Goal: Task Accomplishment & Management: Complete application form

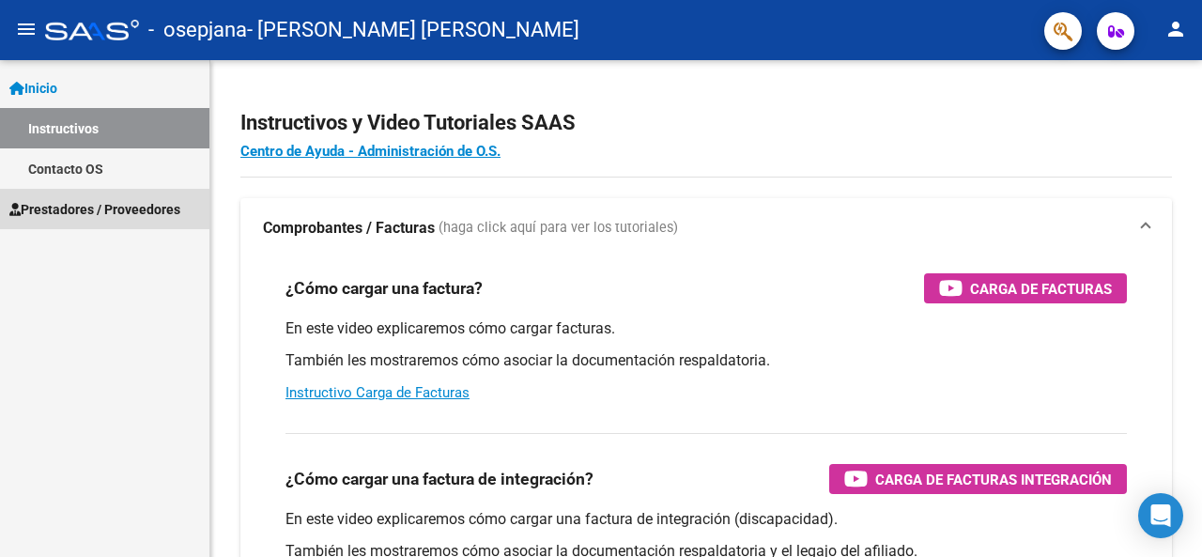
click at [138, 202] on span "Prestadores / Proveedores" at bounding box center [94, 209] width 171 height 21
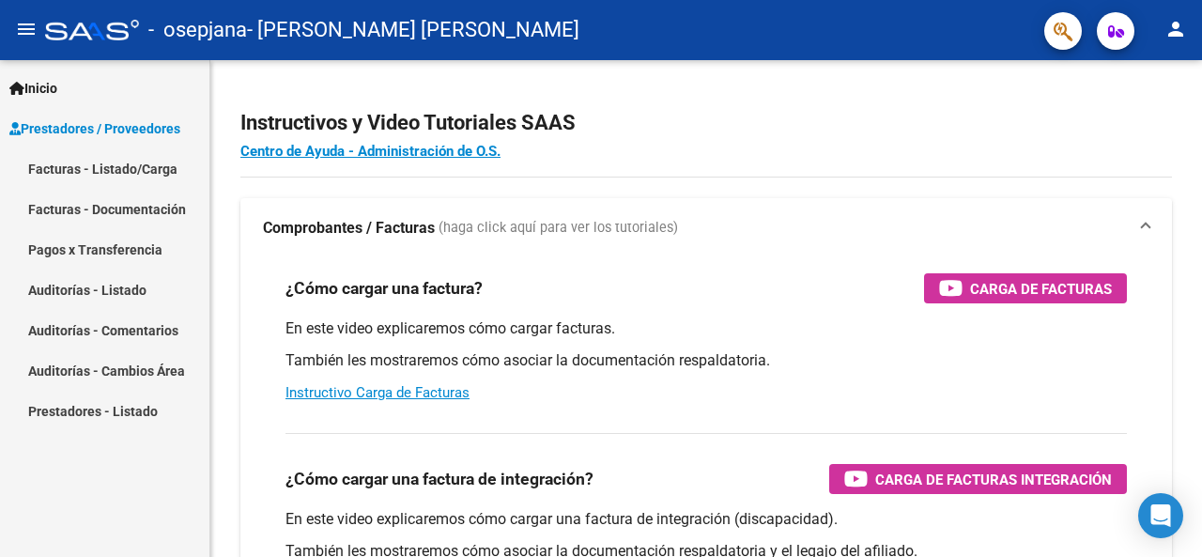
click at [147, 173] on link "Facturas - Listado/Carga" at bounding box center [104, 168] width 209 height 40
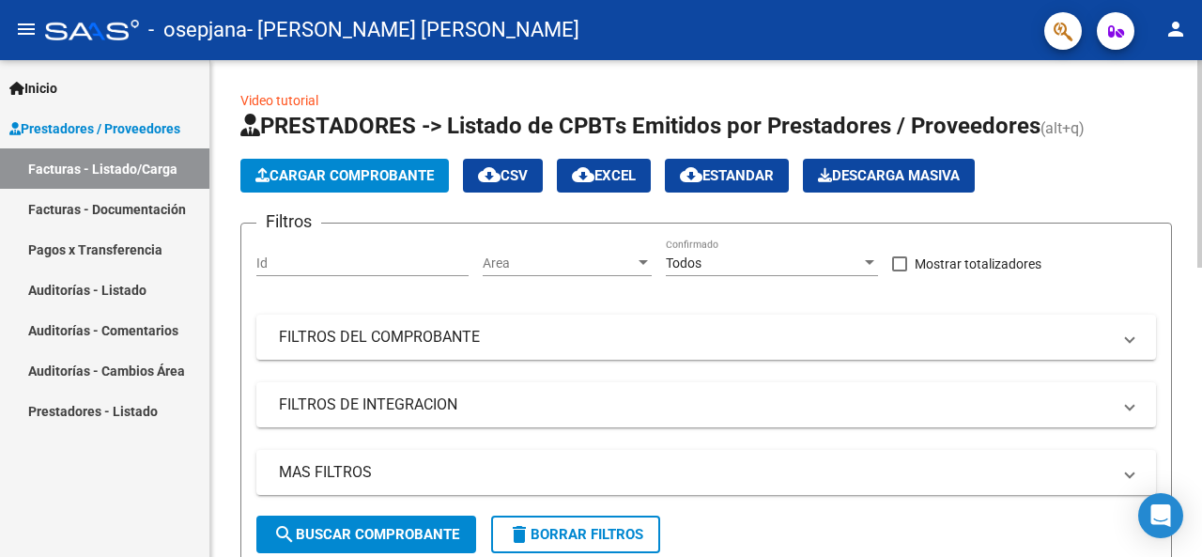
click at [383, 172] on span "Cargar Comprobante" at bounding box center [345, 175] width 178 height 17
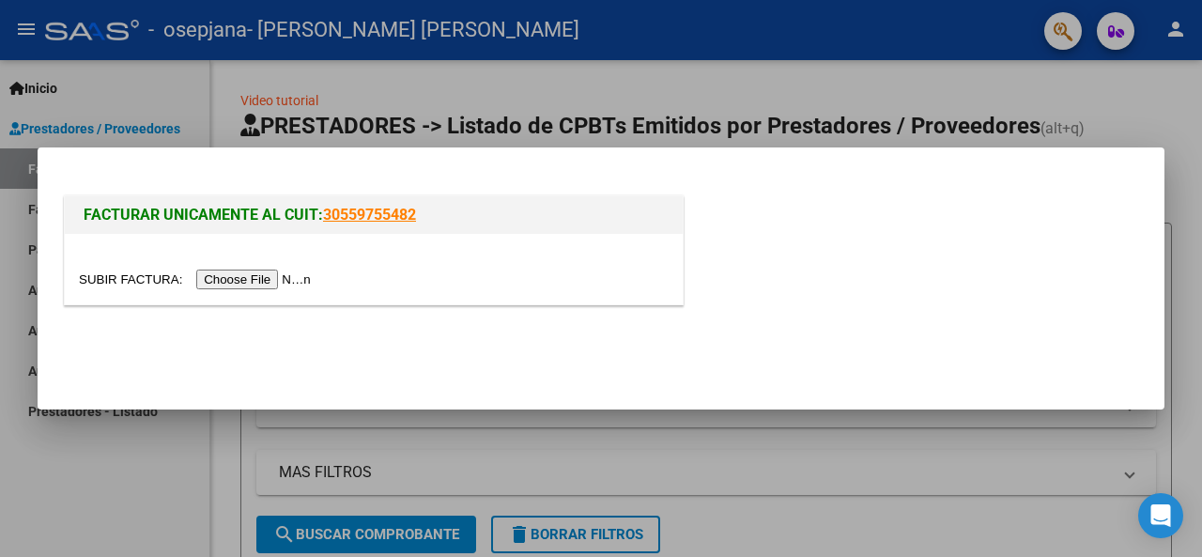
click at [235, 284] on input "file" at bounding box center [198, 280] width 238 height 20
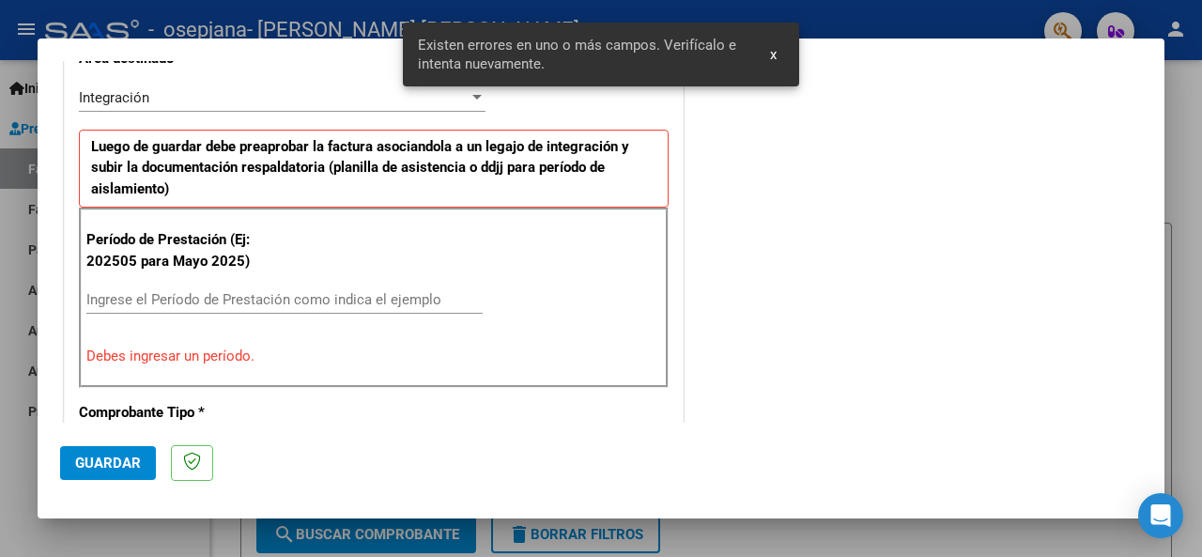
scroll to position [490, 0]
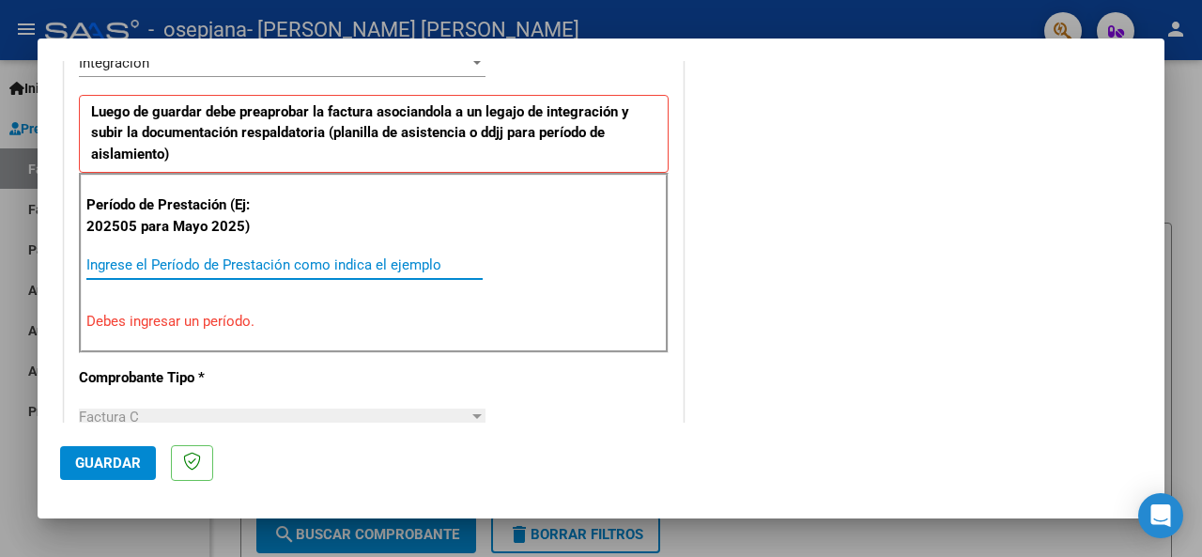
click at [395, 262] on input "Ingrese el Período de Prestación como indica el ejemplo" at bounding box center [284, 264] width 396 height 17
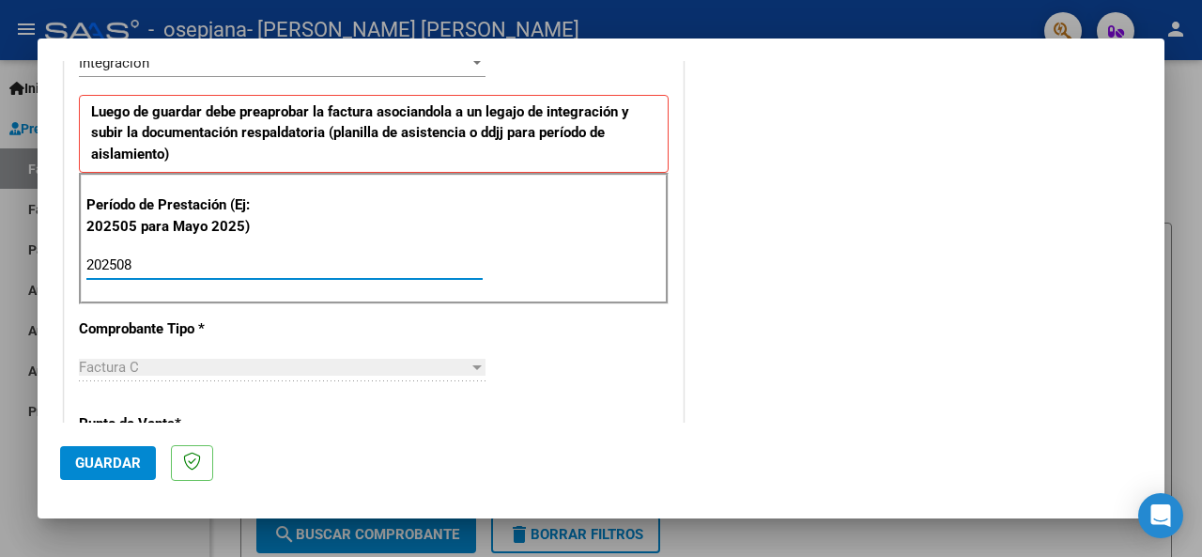
type input "202508"
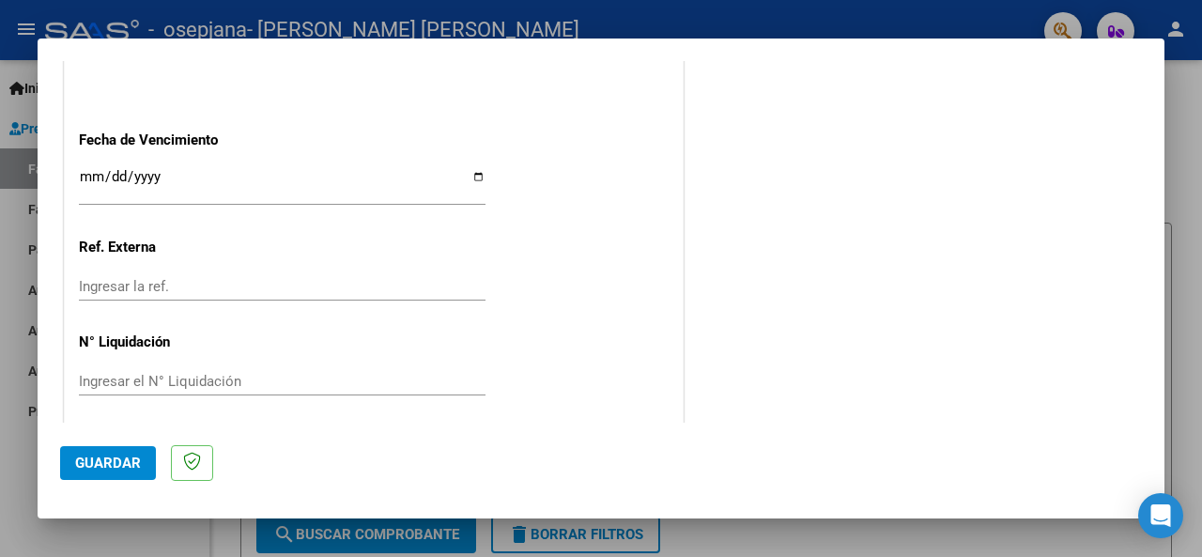
scroll to position [1328, 0]
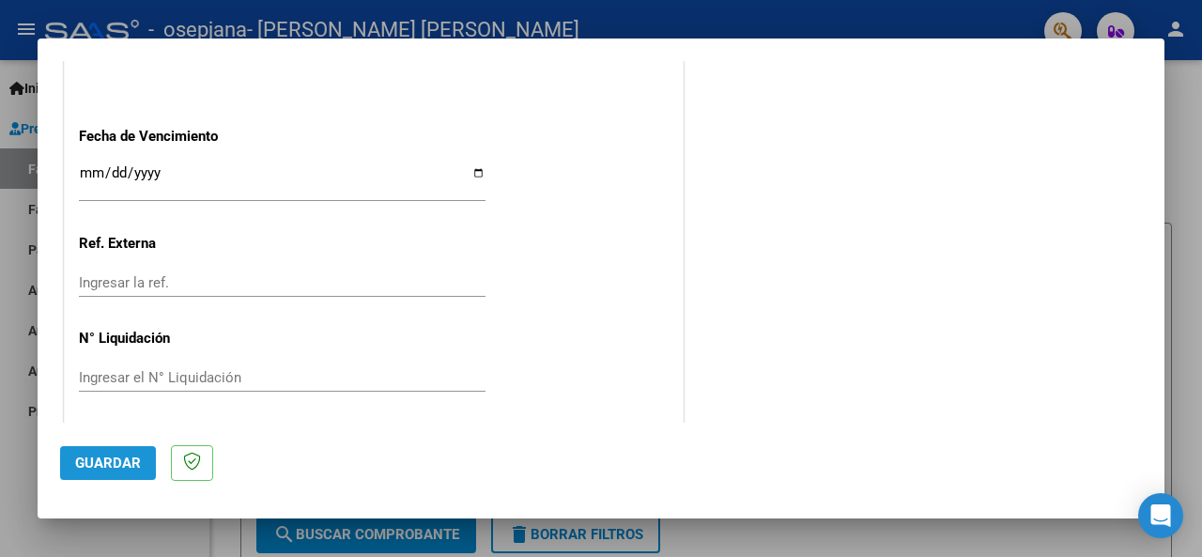
click at [111, 459] on span "Guardar" at bounding box center [108, 463] width 66 height 17
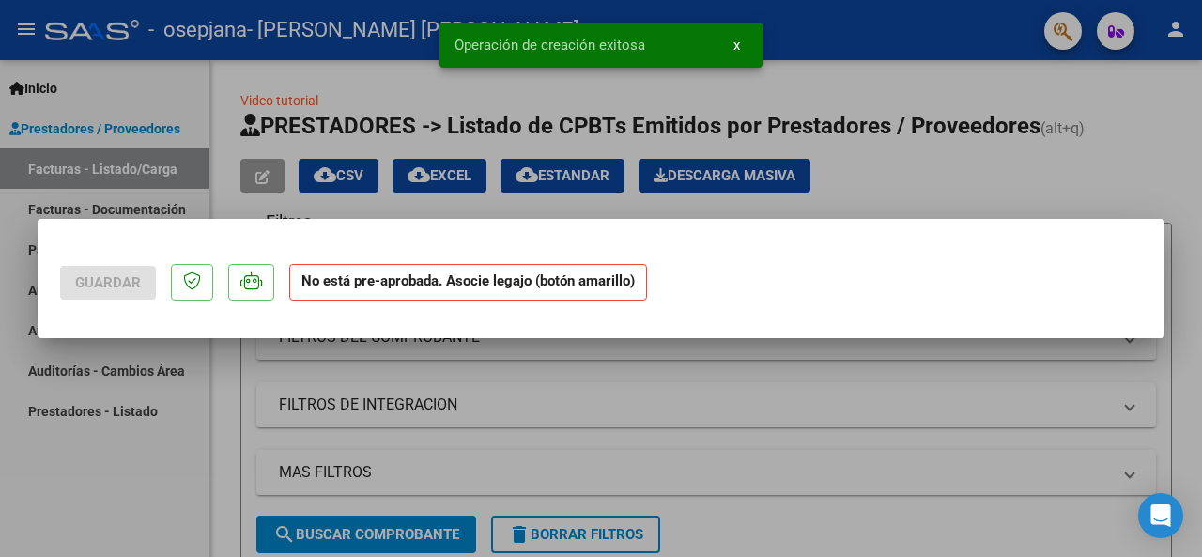
scroll to position [0, 0]
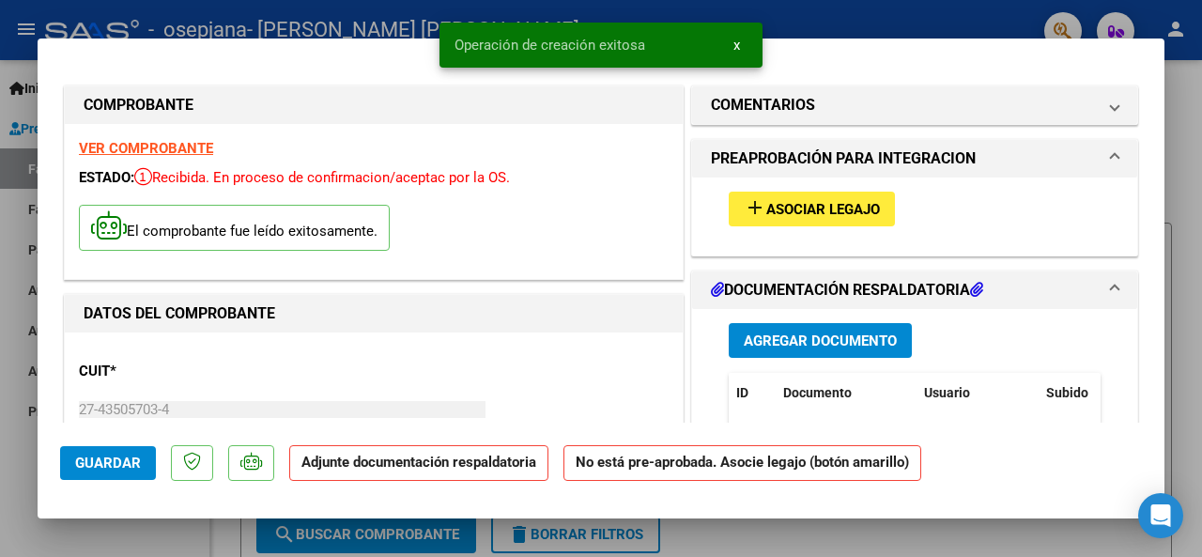
click at [787, 213] on span "Asociar Legajo" at bounding box center [824, 209] width 114 height 17
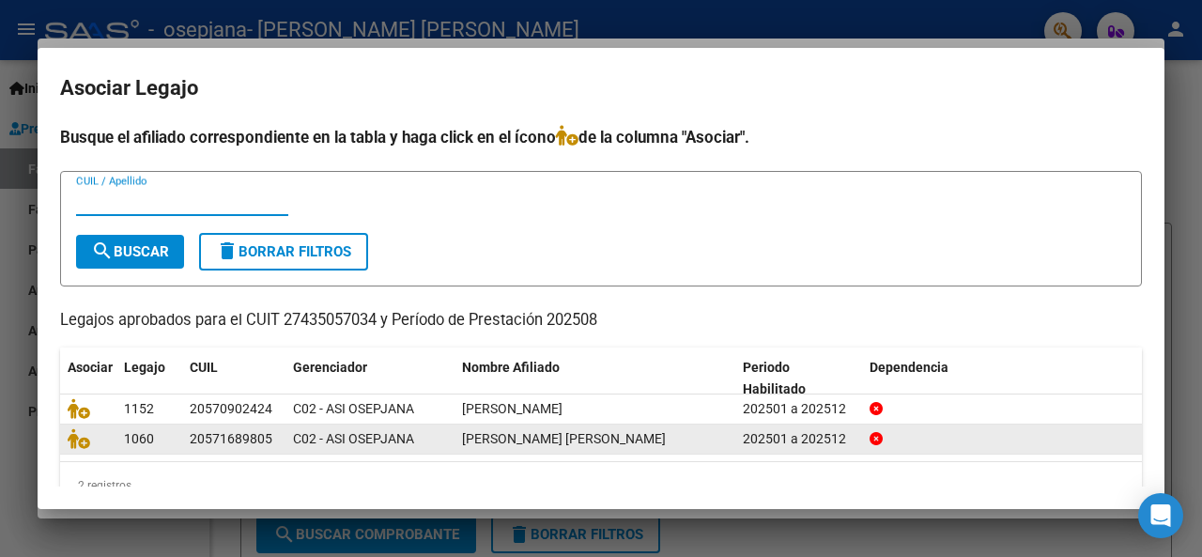
click at [83, 447] on div at bounding box center [88, 439] width 41 height 22
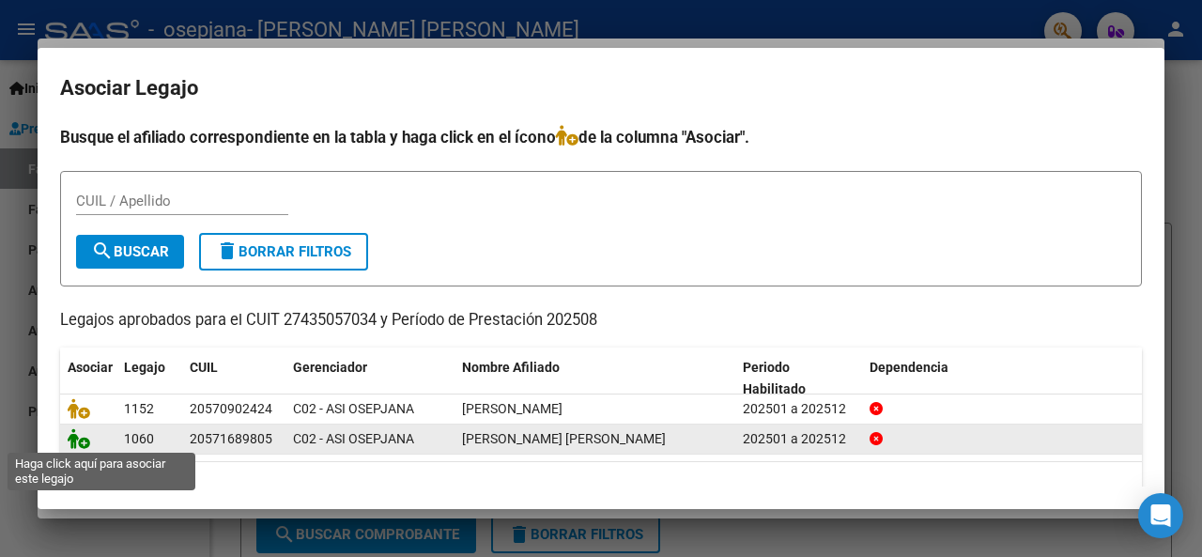
click at [83, 442] on icon at bounding box center [79, 438] width 23 height 21
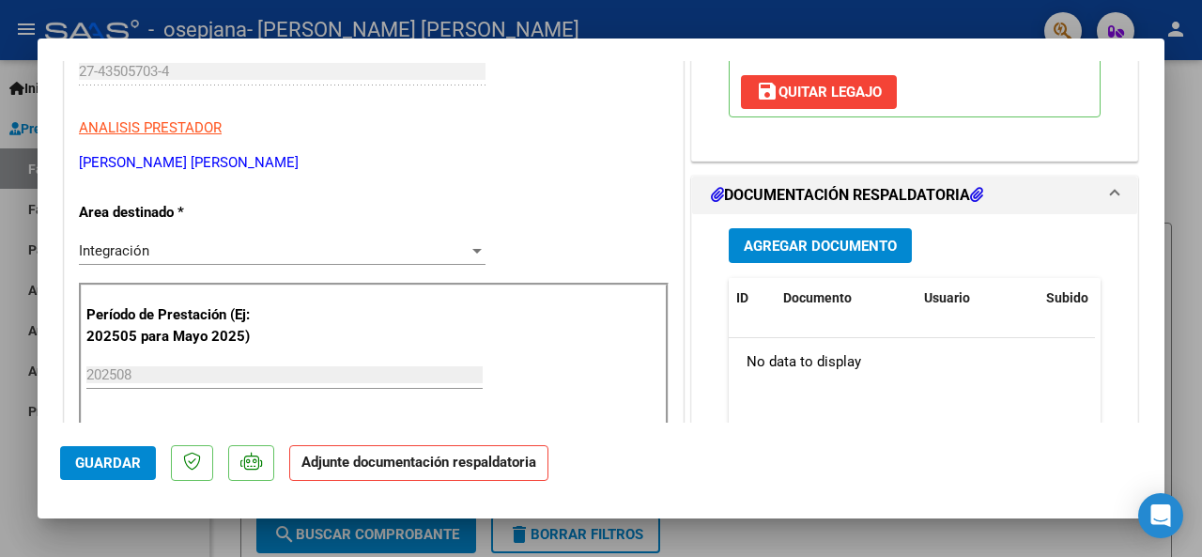
scroll to position [357, 0]
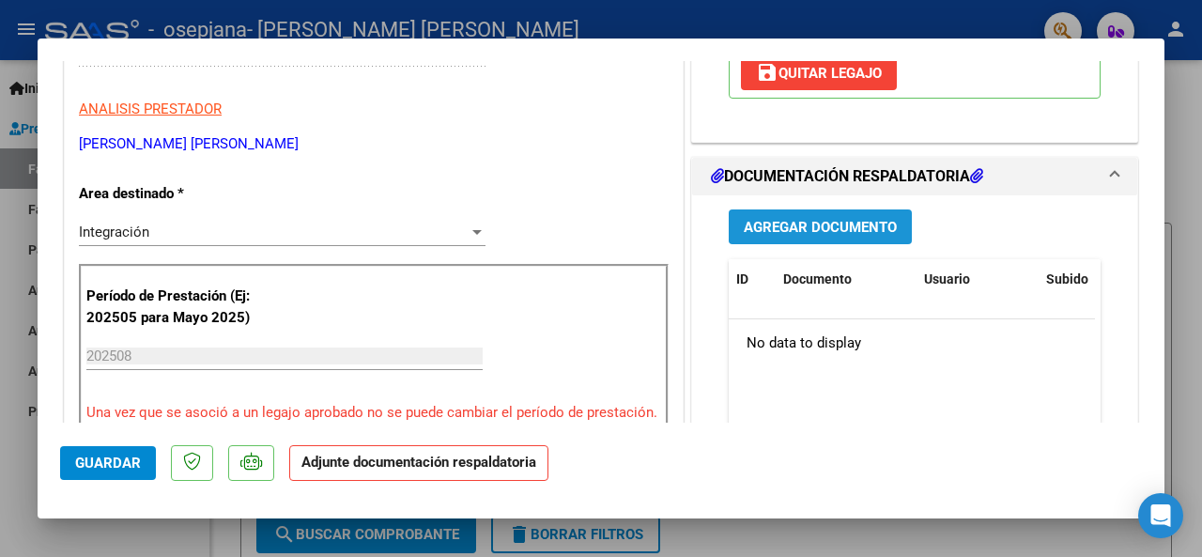
click at [870, 214] on button "Agregar Documento" at bounding box center [820, 226] width 183 height 35
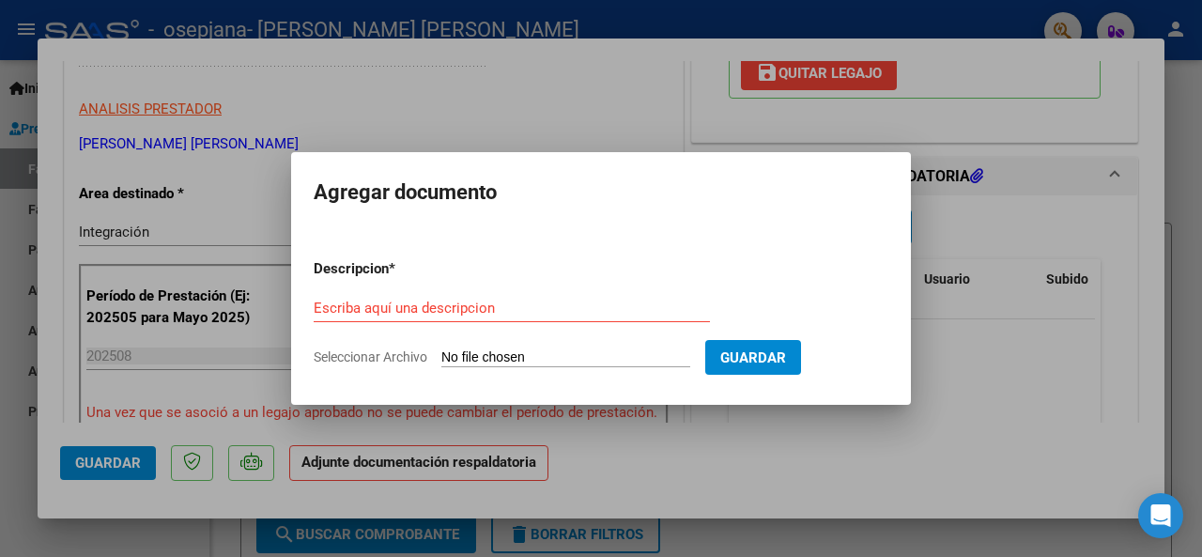
click at [486, 364] on input "Seleccionar Archivo" at bounding box center [566, 358] width 249 height 18
type input "C:\fakepath\[PERSON_NAME] [PERSON_NAME] [PERSON_NAME].pdf"
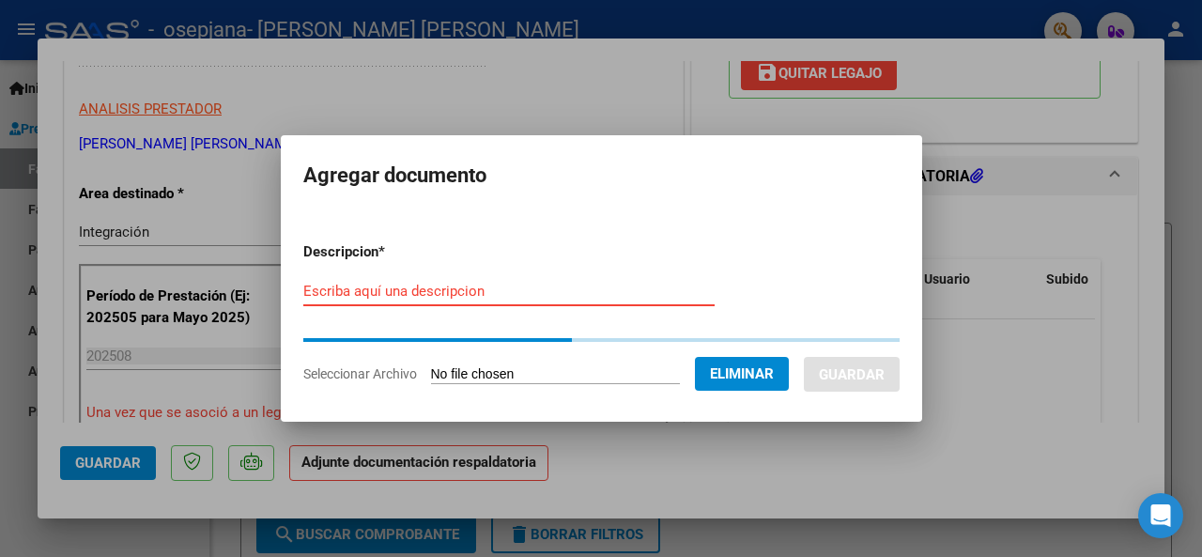
click at [411, 288] on input "Escriba aquí una descripcion" at bounding box center [508, 291] width 411 height 17
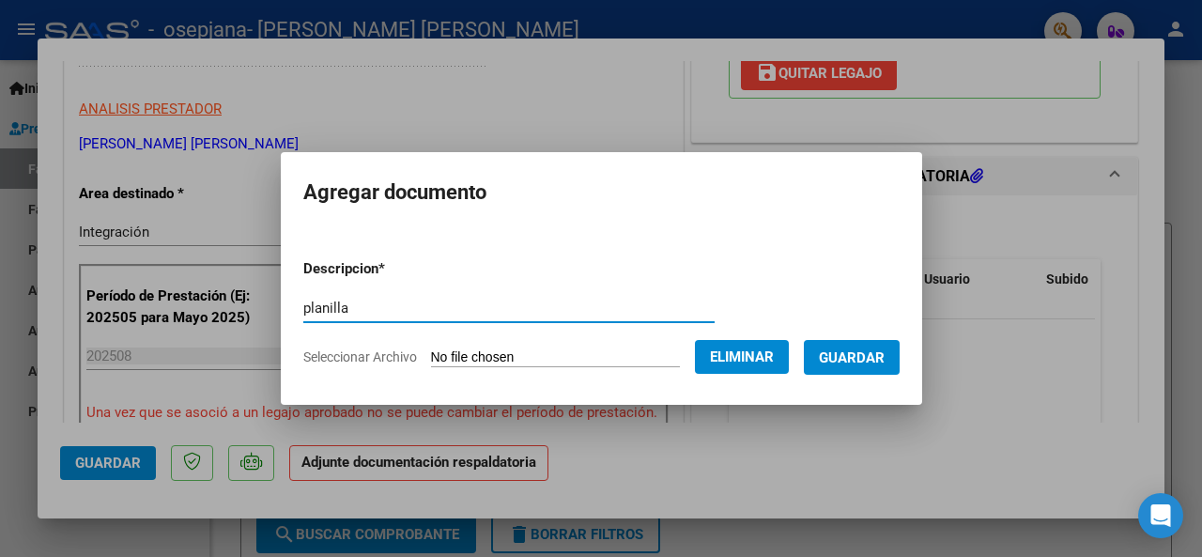
type input "planilla"
click at [845, 352] on span "Guardar" at bounding box center [852, 357] width 66 height 17
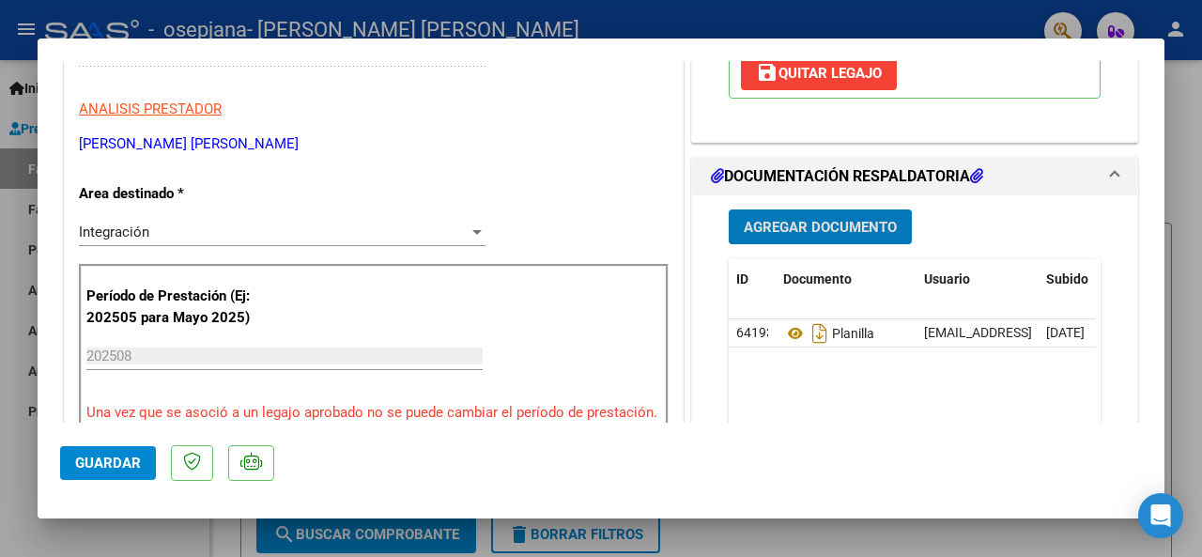
click at [110, 465] on span "Guardar" at bounding box center [108, 463] width 66 height 17
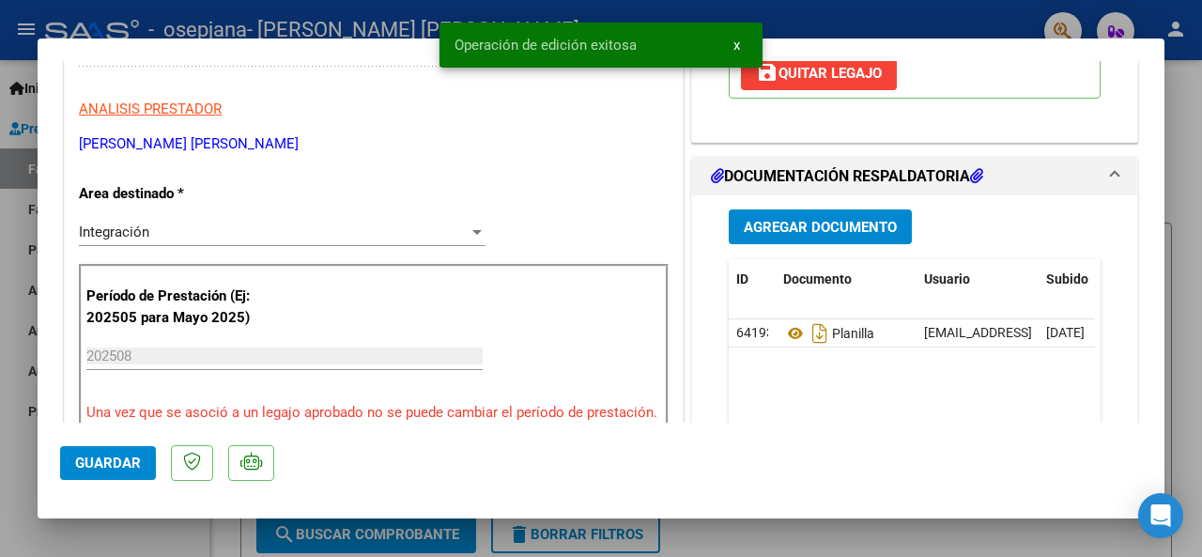
click at [694, 542] on div at bounding box center [601, 278] width 1202 height 557
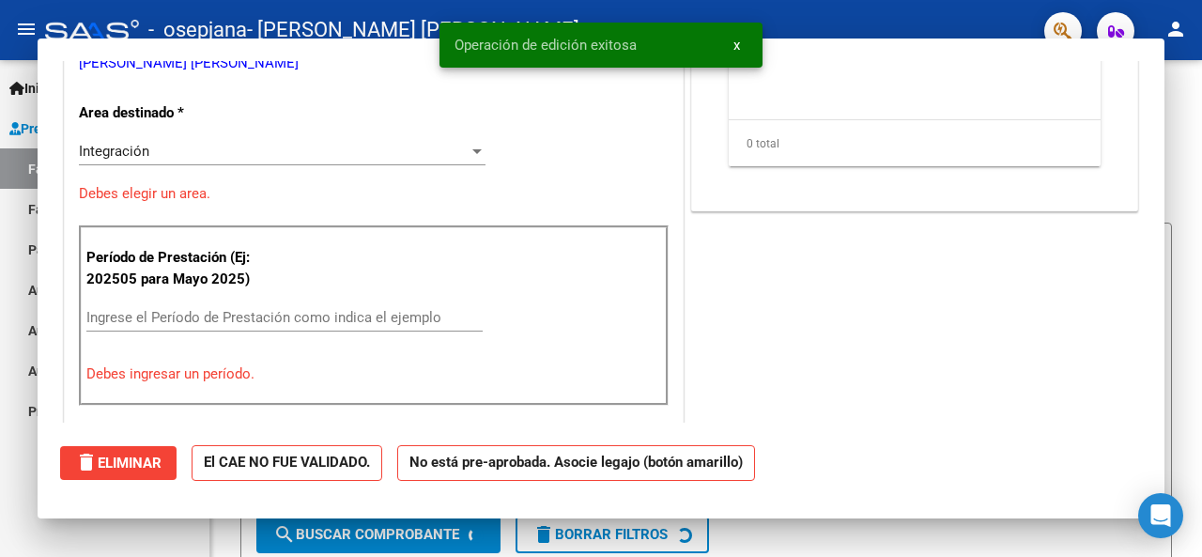
scroll to position [0, 0]
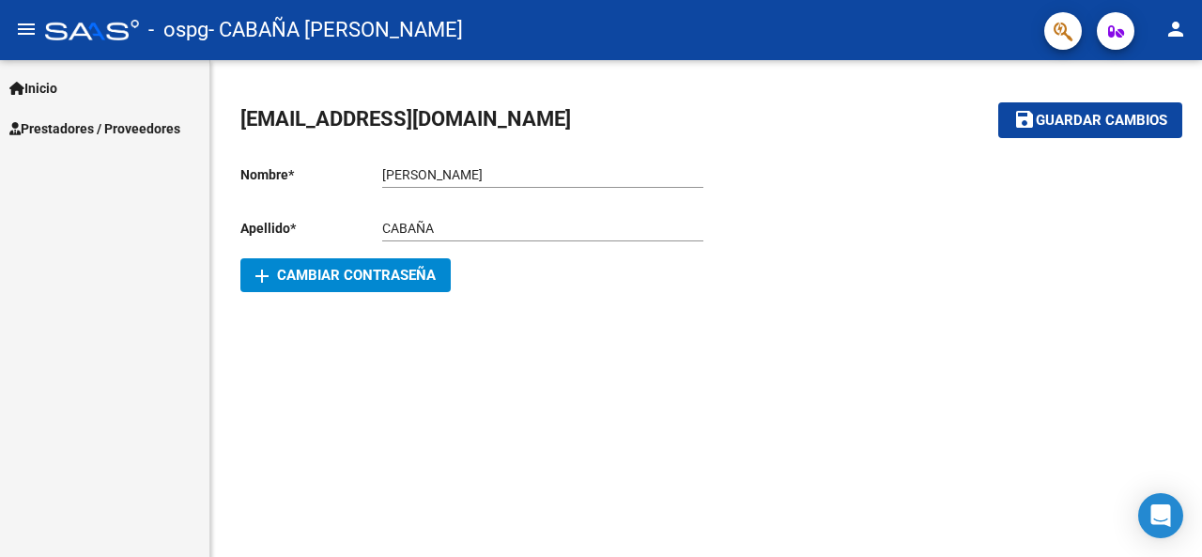
click at [79, 127] on span "Prestadores / Proveedores" at bounding box center [94, 128] width 171 height 21
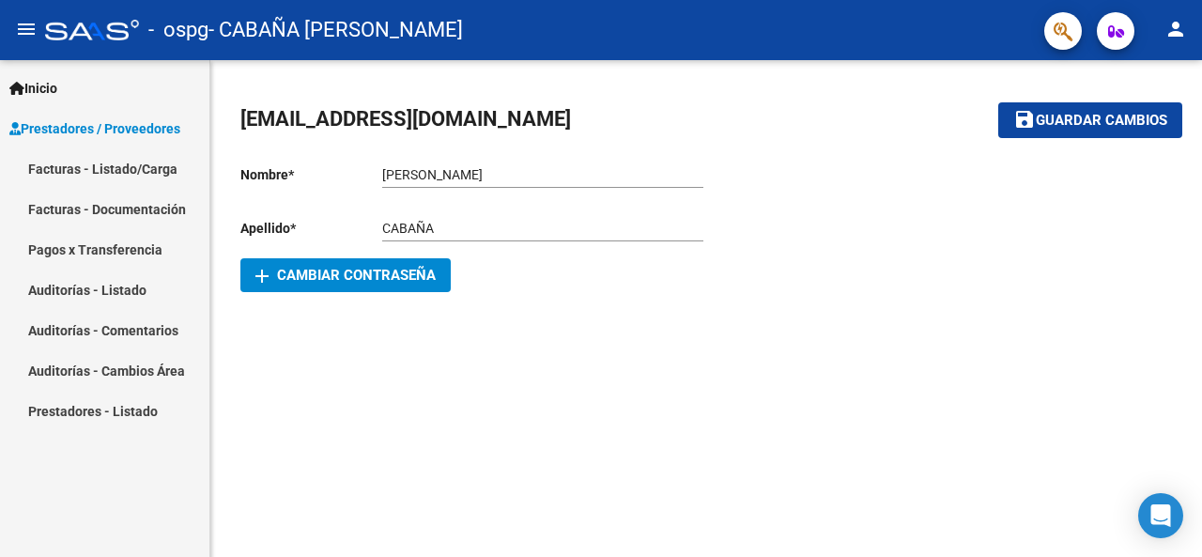
click at [96, 172] on link "Facturas - Listado/Carga" at bounding box center [104, 168] width 209 height 40
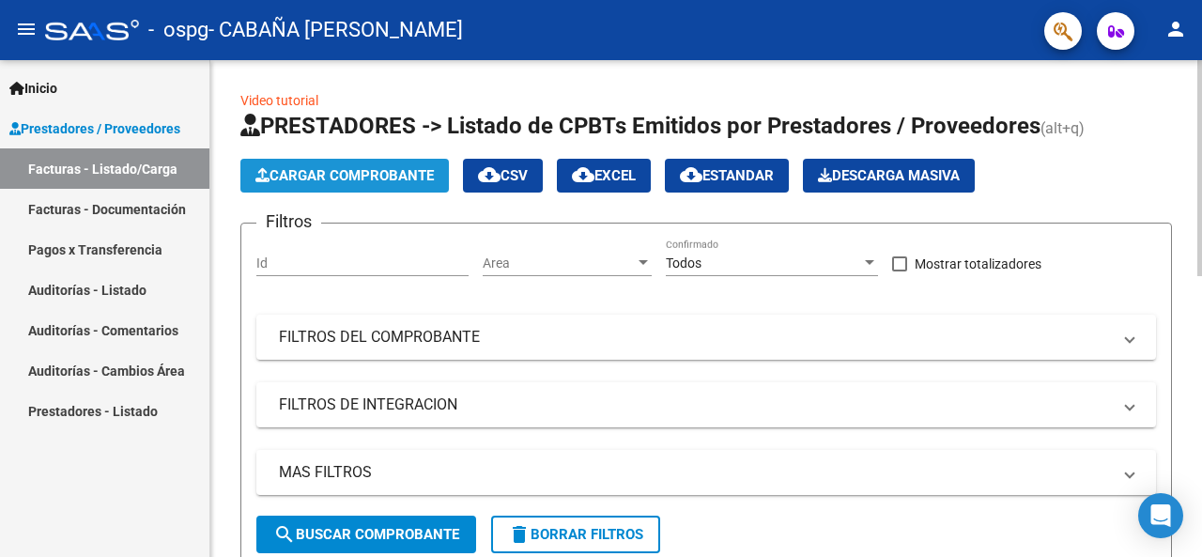
click at [282, 180] on span "Cargar Comprobante" at bounding box center [345, 175] width 178 height 17
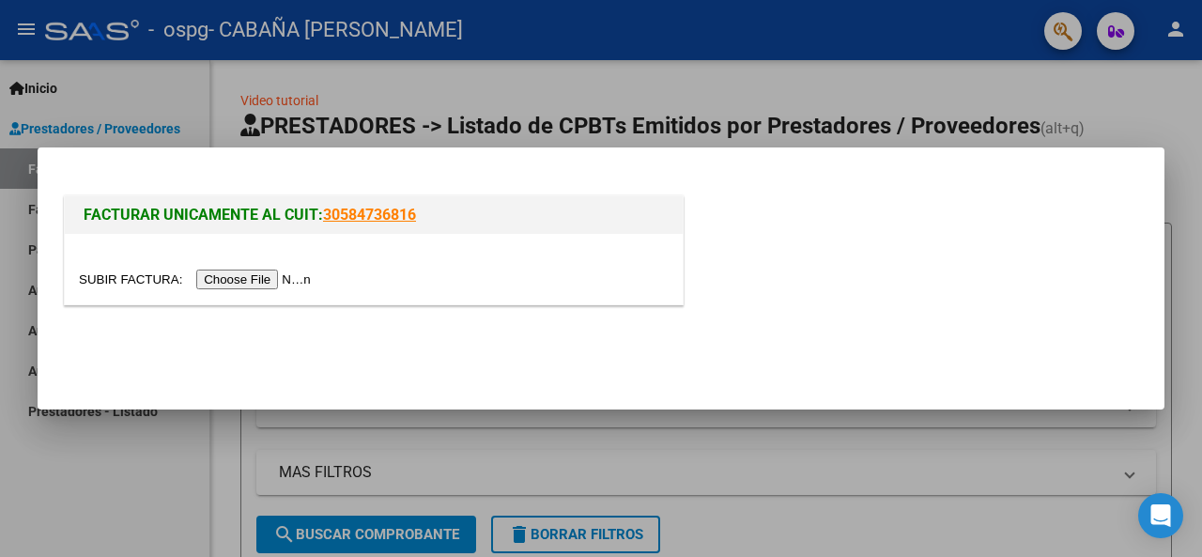
click at [237, 286] on input "file" at bounding box center [198, 280] width 238 height 20
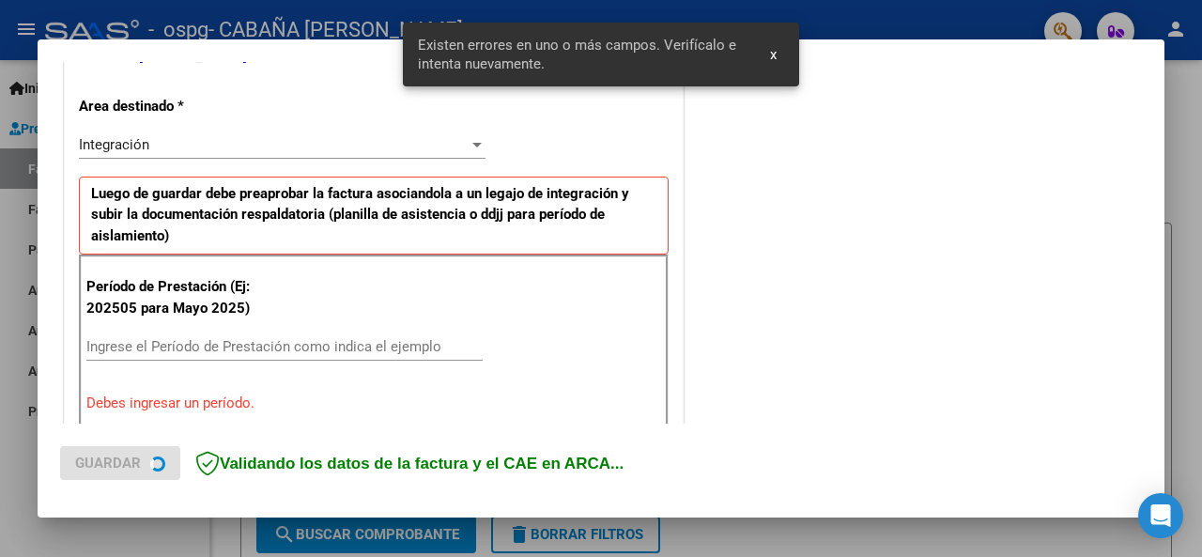
scroll to position [456, 0]
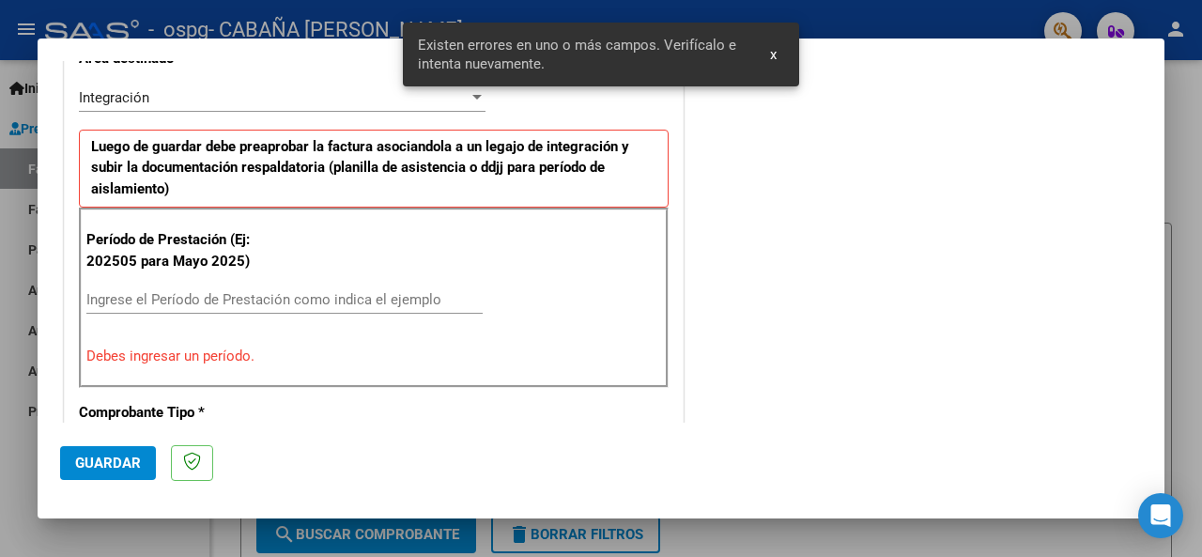
click at [340, 302] on input "Ingrese el Período de Prestación como indica el ejemplo" at bounding box center [284, 299] width 396 height 17
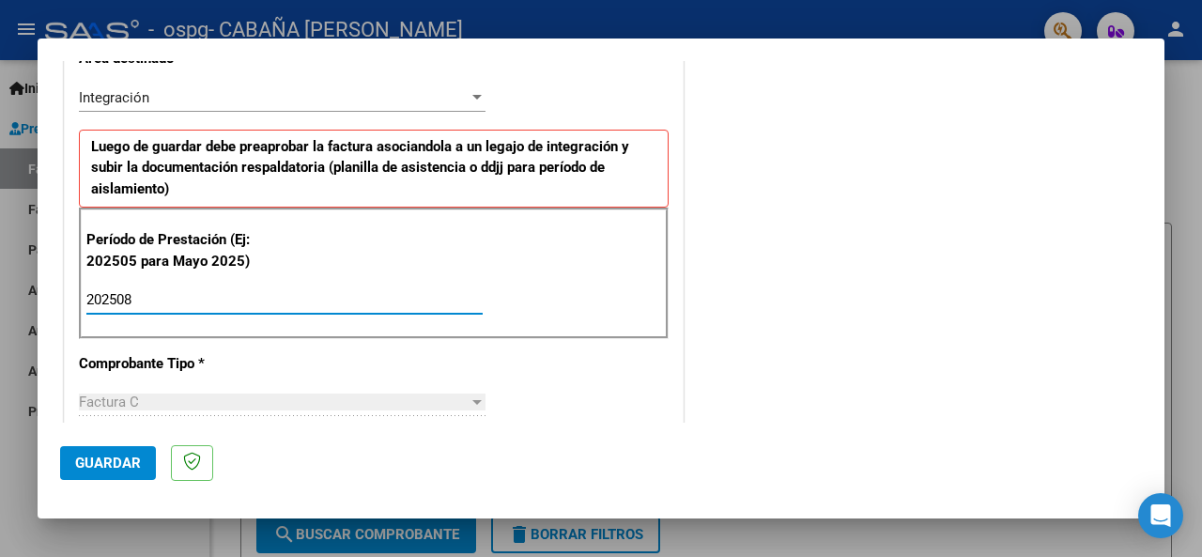
type input "202508"
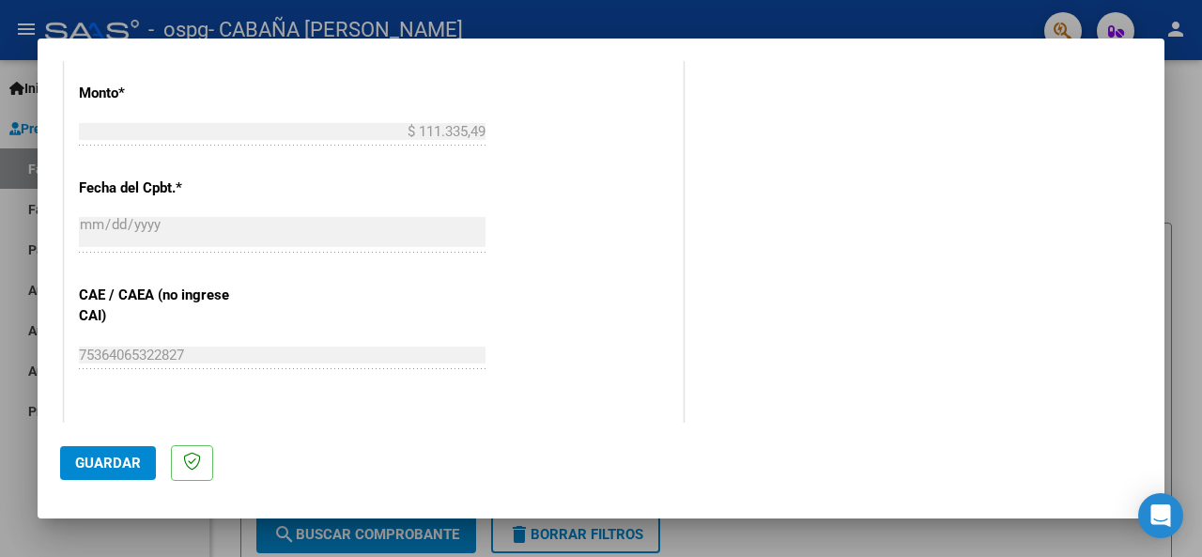
scroll to position [1028, 0]
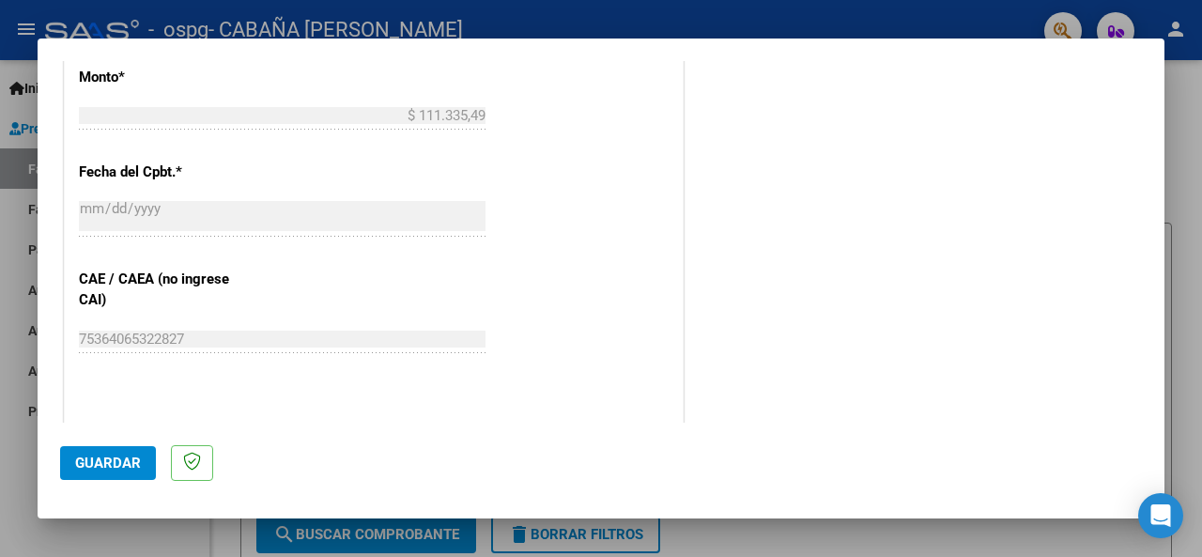
click at [82, 473] on button "Guardar" at bounding box center [108, 463] width 96 height 34
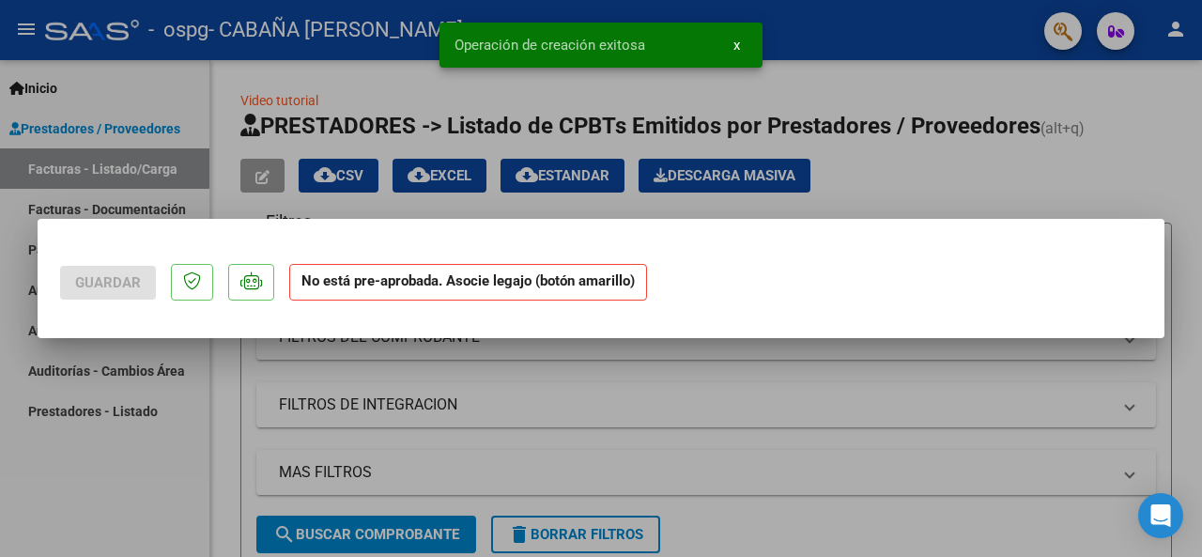
scroll to position [0, 0]
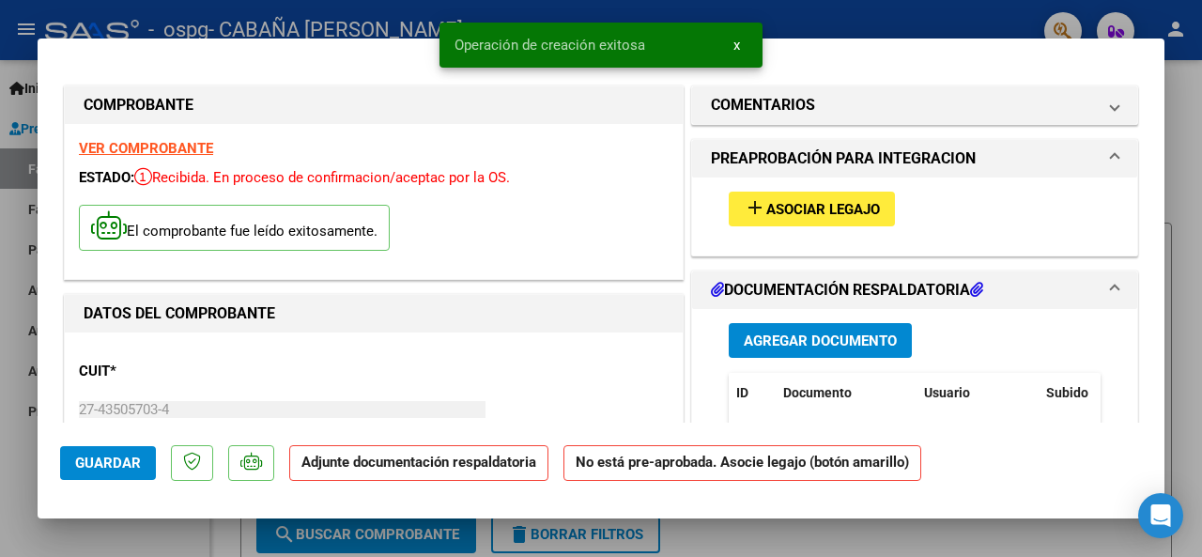
click at [790, 208] on span "Asociar Legajo" at bounding box center [824, 209] width 114 height 17
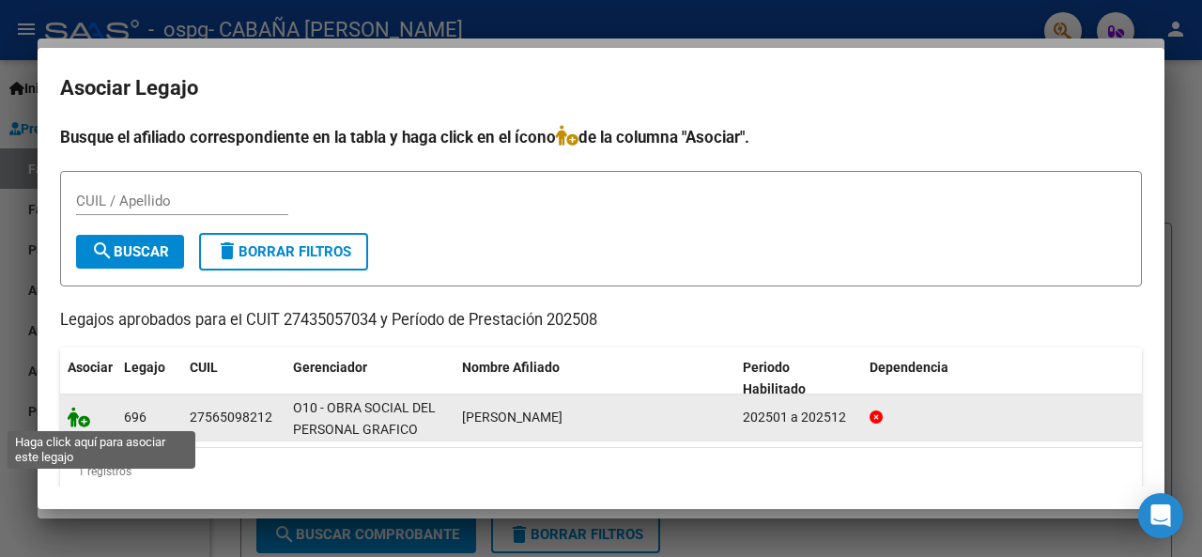
click at [85, 422] on icon at bounding box center [79, 417] width 23 height 21
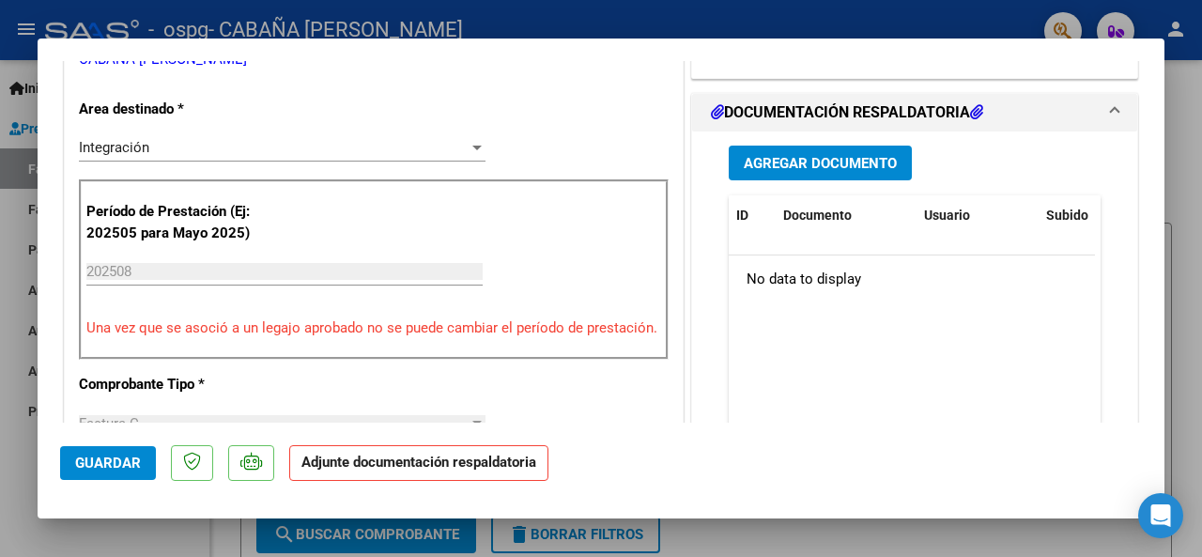
scroll to position [451, 0]
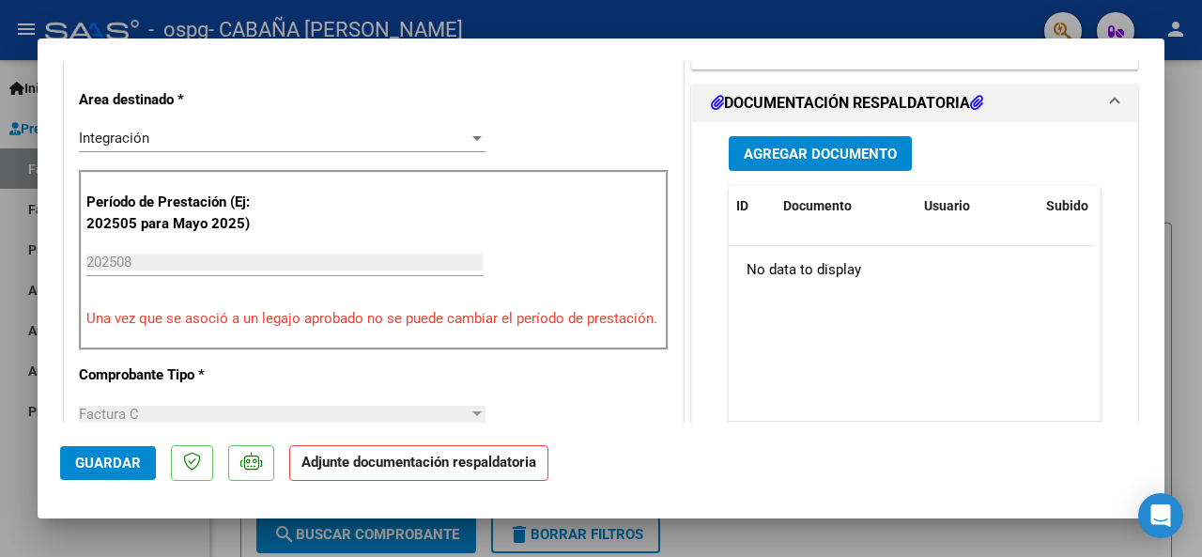
click at [876, 163] on span "Agregar Documento" at bounding box center [820, 154] width 153 height 17
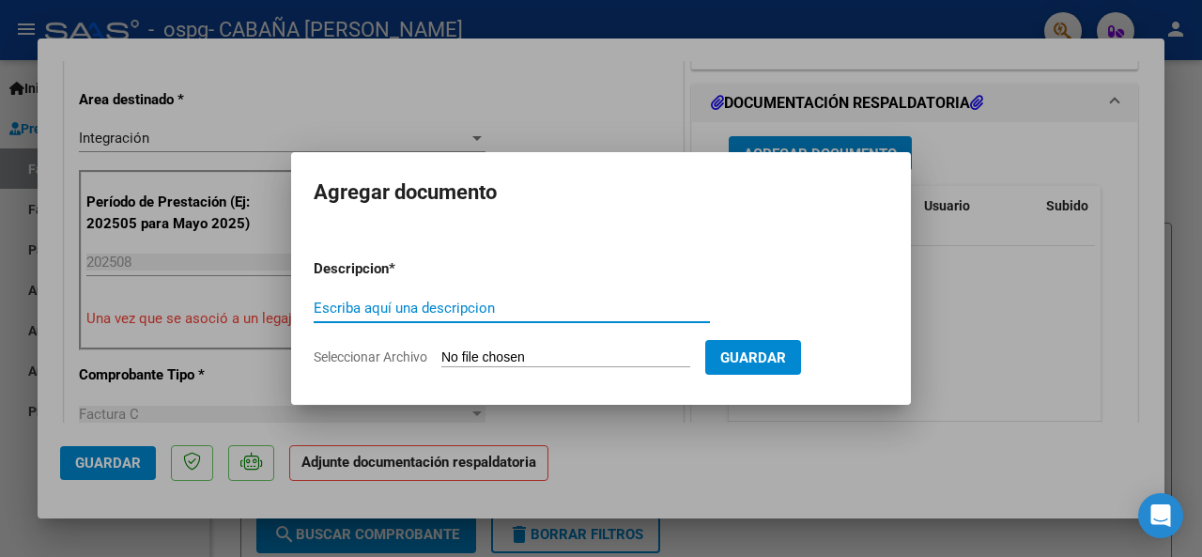
click at [490, 359] on input "Seleccionar Archivo" at bounding box center [566, 358] width 249 height 18
type input "C:\fakepath\Luciana Márquez agosto.pdf"
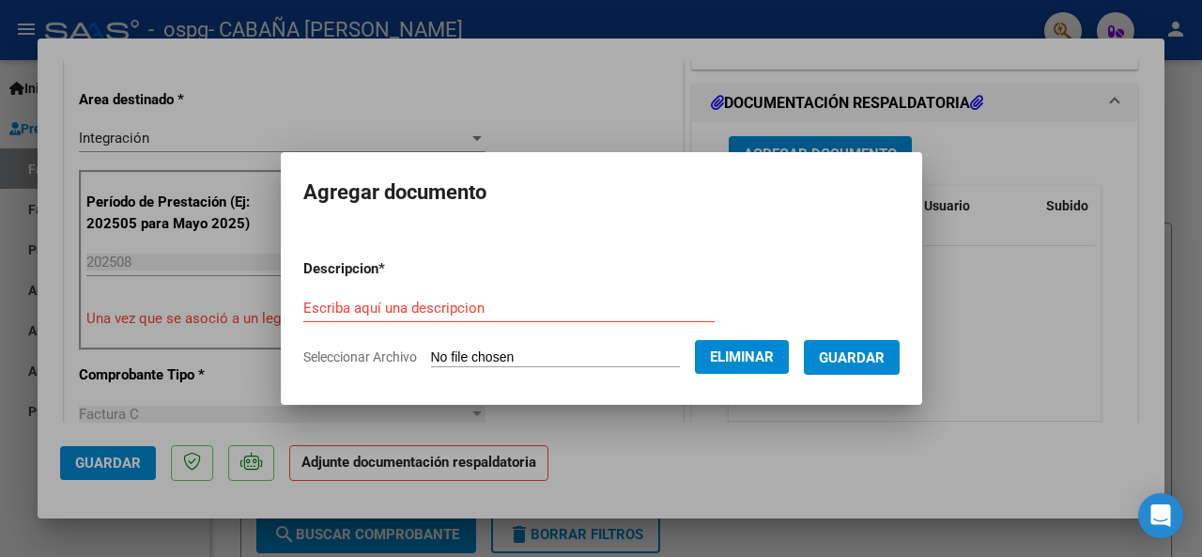
click at [423, 290] on form "Descripcion * Escriba aquí una descripcion Seleccionar Archivo Eliminar Guardar" at bounding box center [601, 312] width 597 height 137
click at [412, 309] on input "Escriba aquí una descripcion" at bounding box center [508, 308] width 411 height 17
type input "planilla"
click at [846, 347] on button "Guardar" at bounding box center [852, 357] width 96 height 35
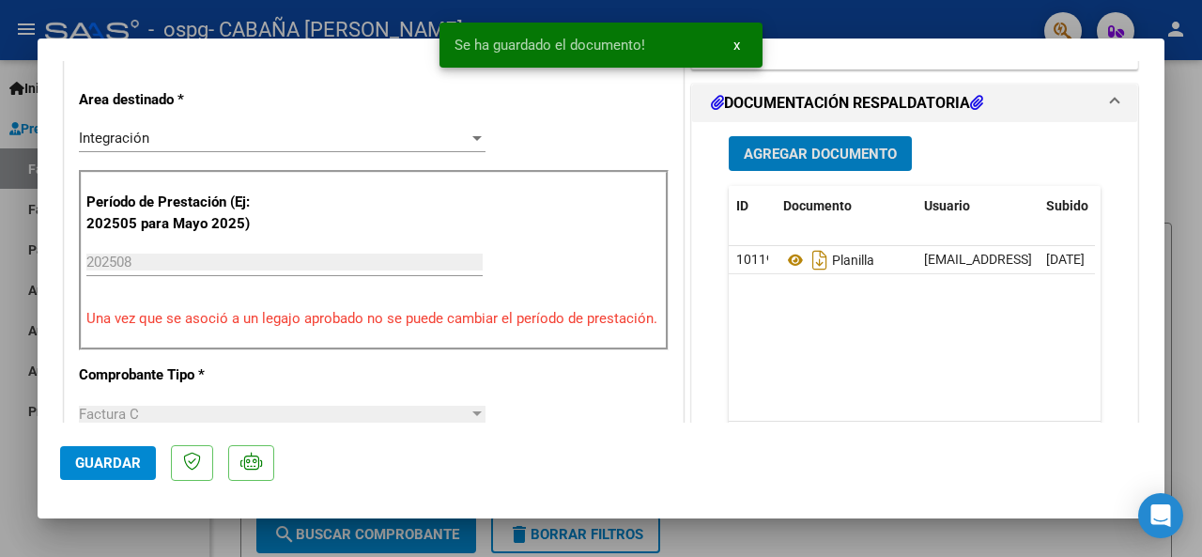
click at [124, 459] on span "Guardar" at bounding box center [108, 463] width 66 height 17
